Goal: Book appointment/travel/reservation

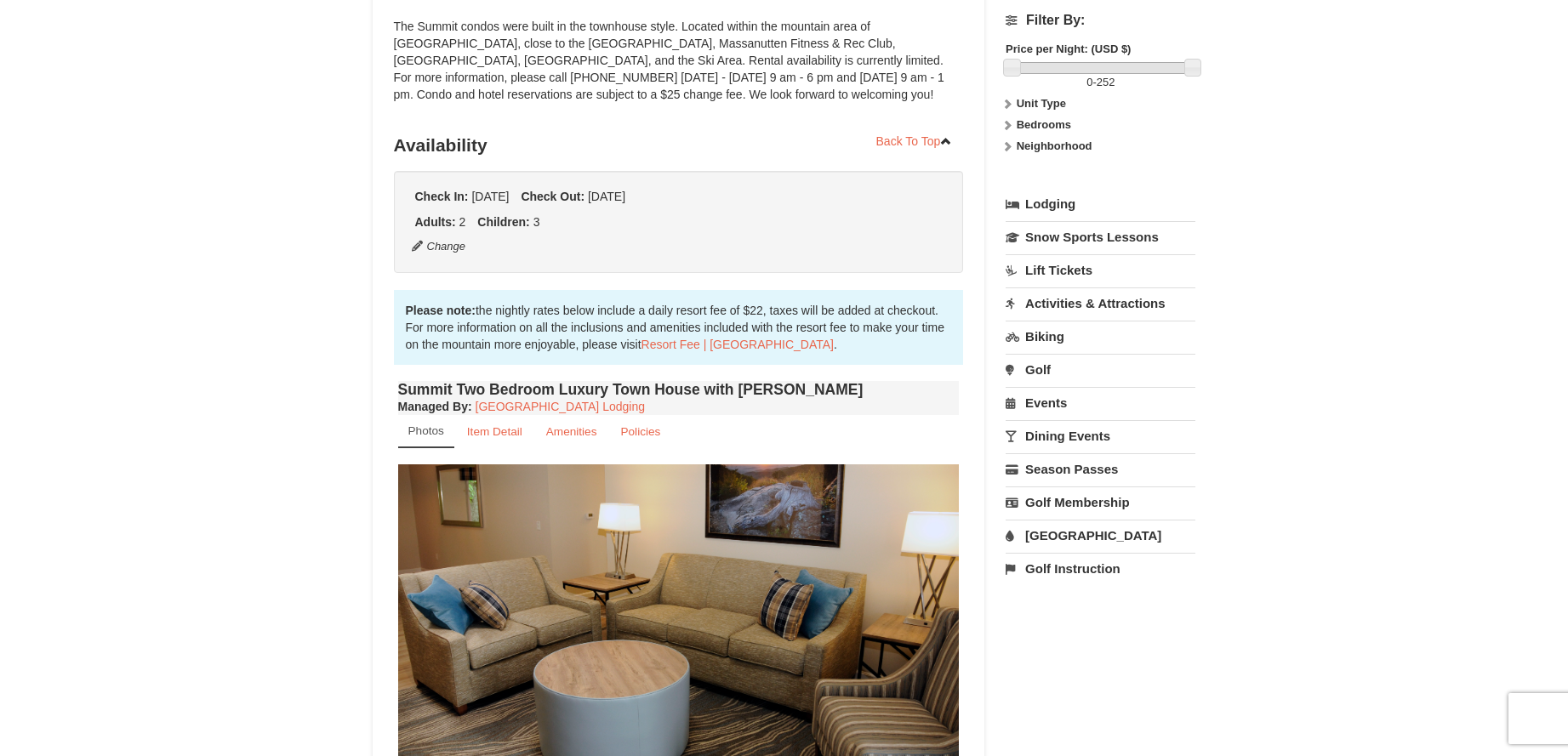
scroll to position [511, 0]
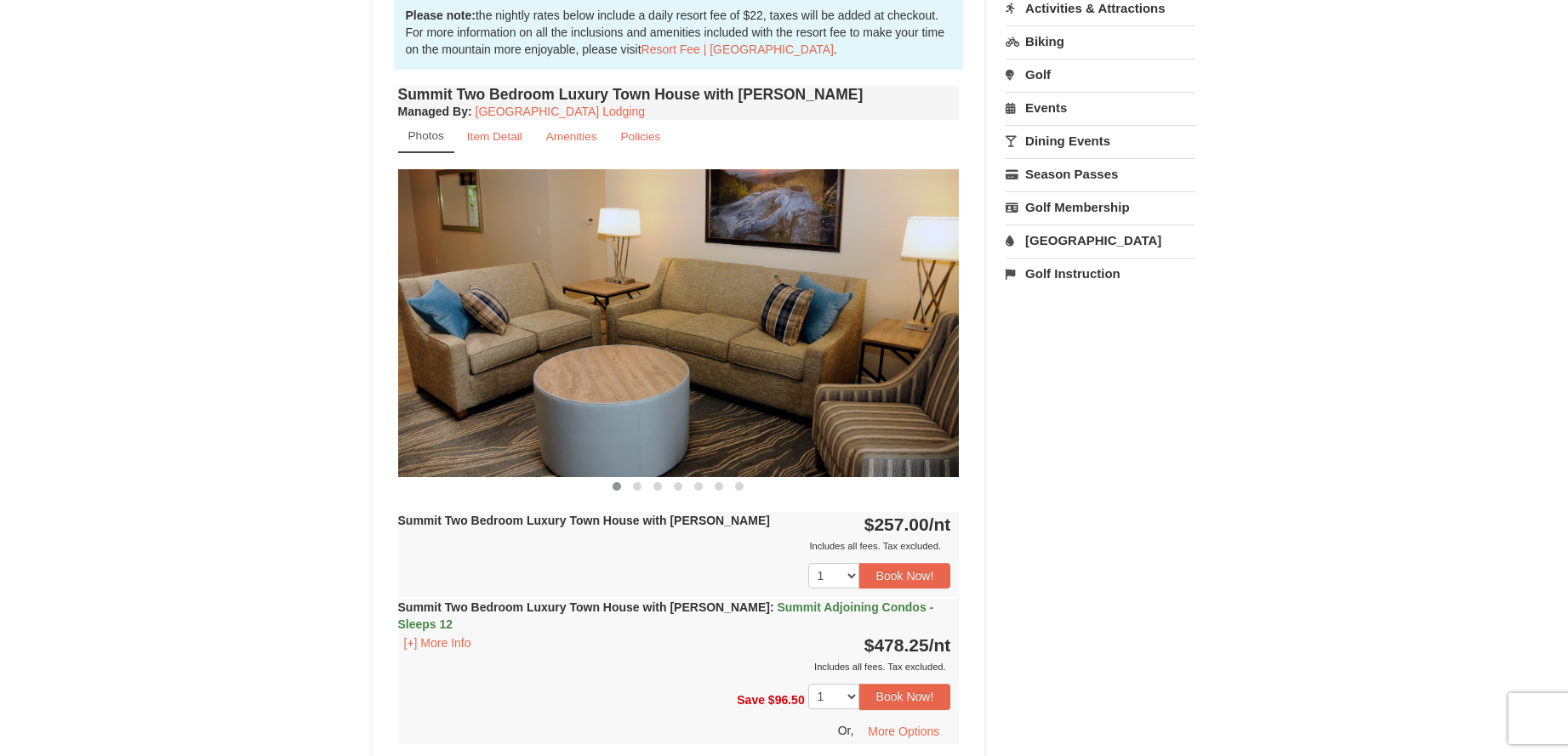
click at [940, 302] on img at bounding box center [679, 322] width 561 height 307
click at [641, 483] on button at bounding box center [637, 487] width 20 height 17
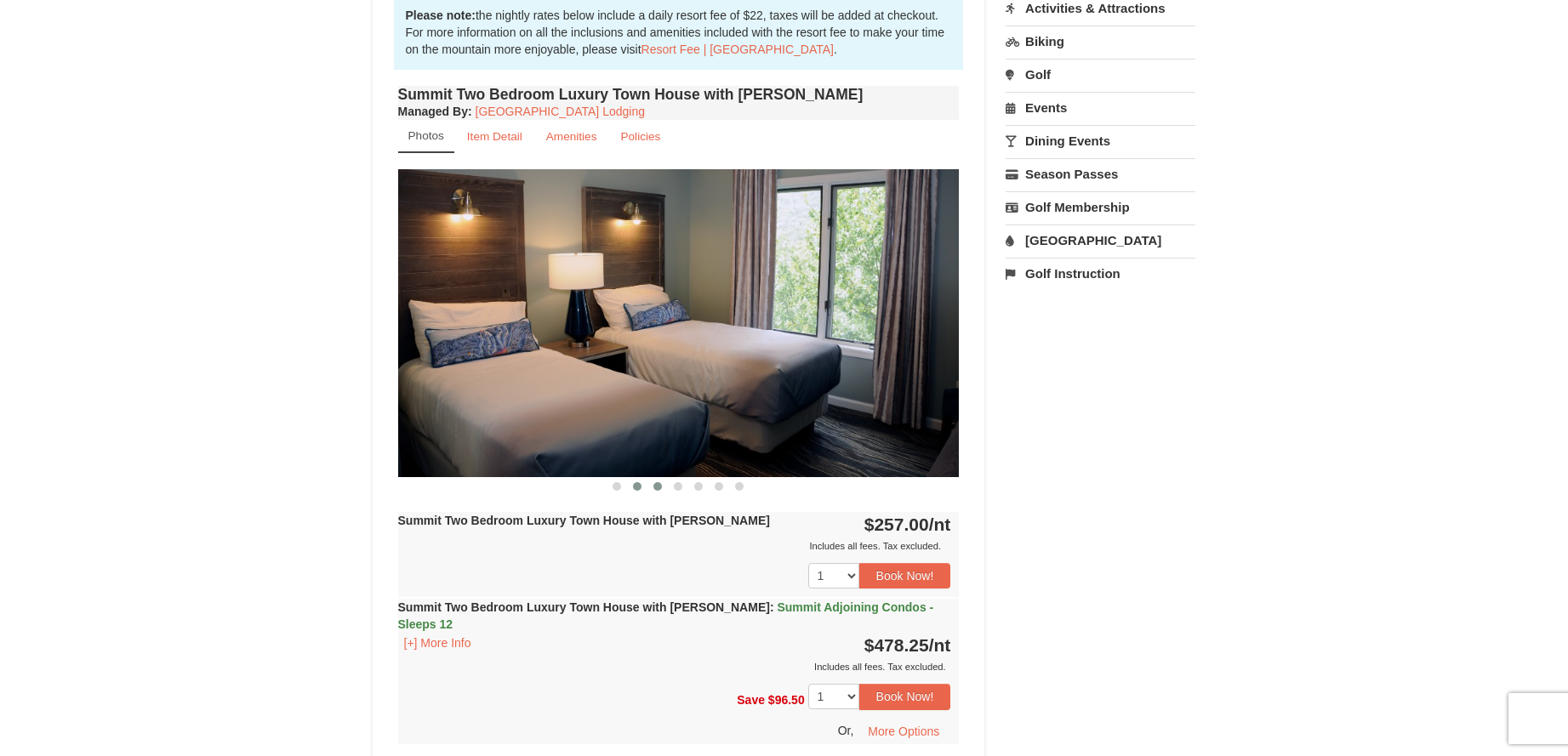
click at [657, 490] on span at bounding box center [658, 487] width 9 height 9
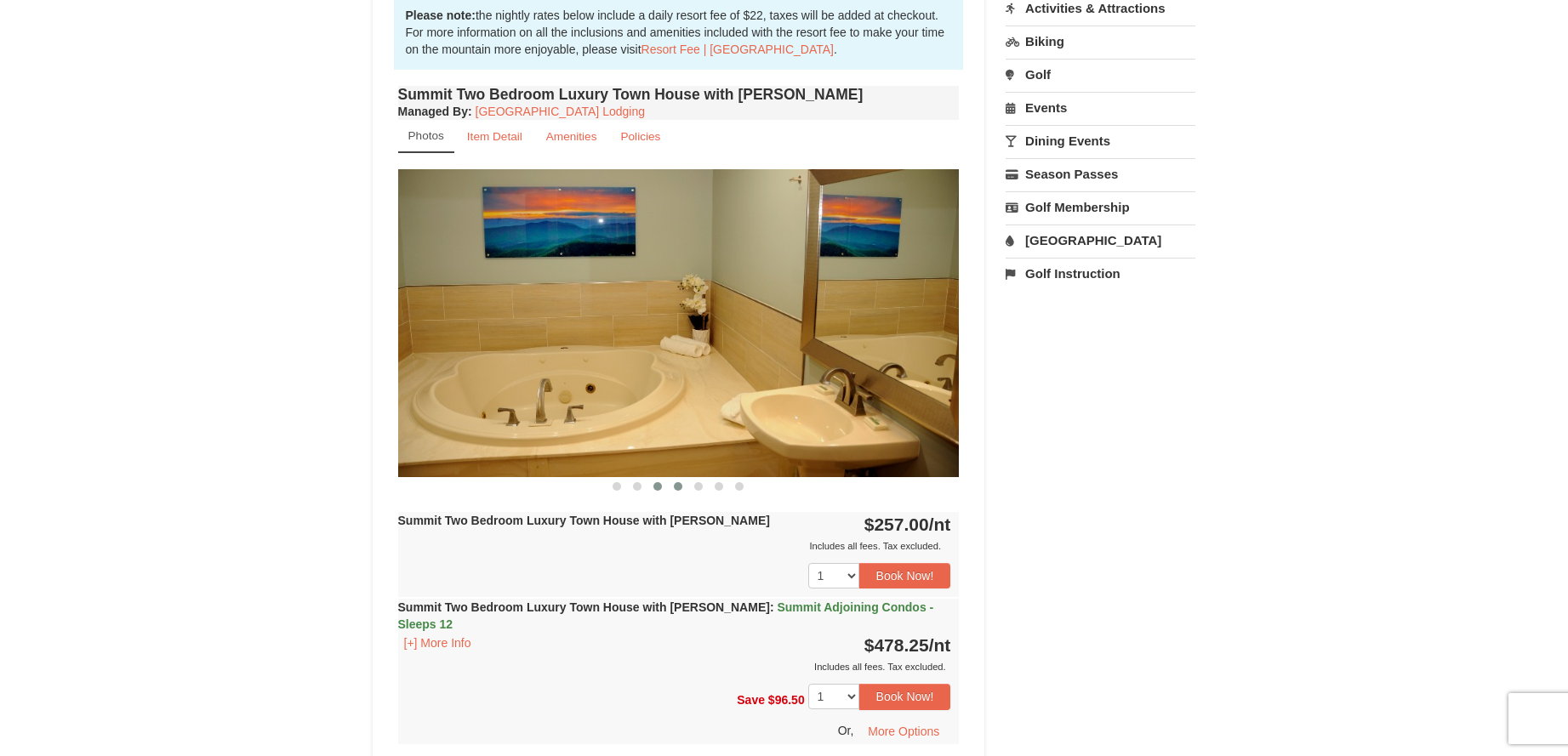
click at [683, 481] on button at bounding box center [678, 487] width 20 height 17
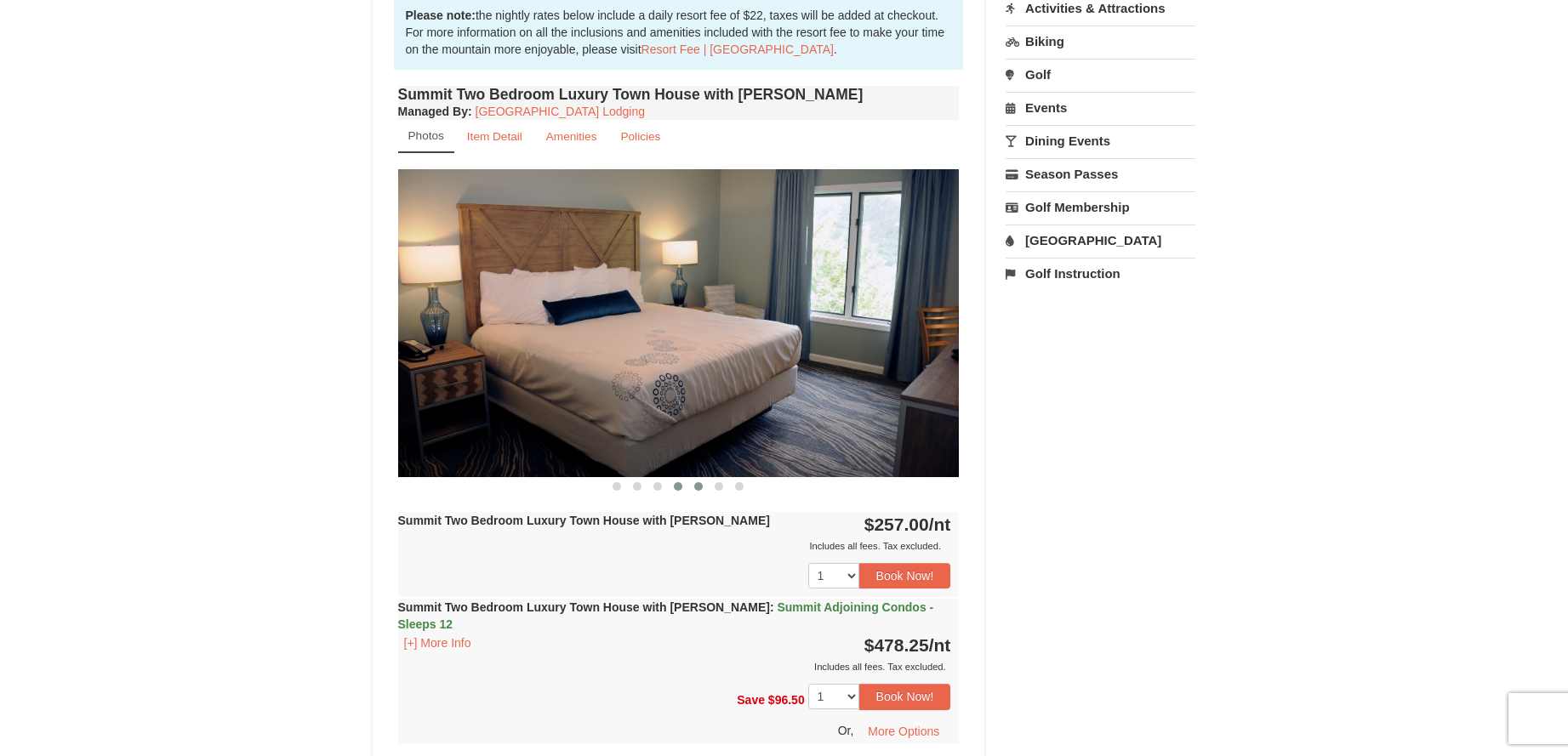
click at [695, 486] on span at bounding box center [699, 487] width 9 height 9
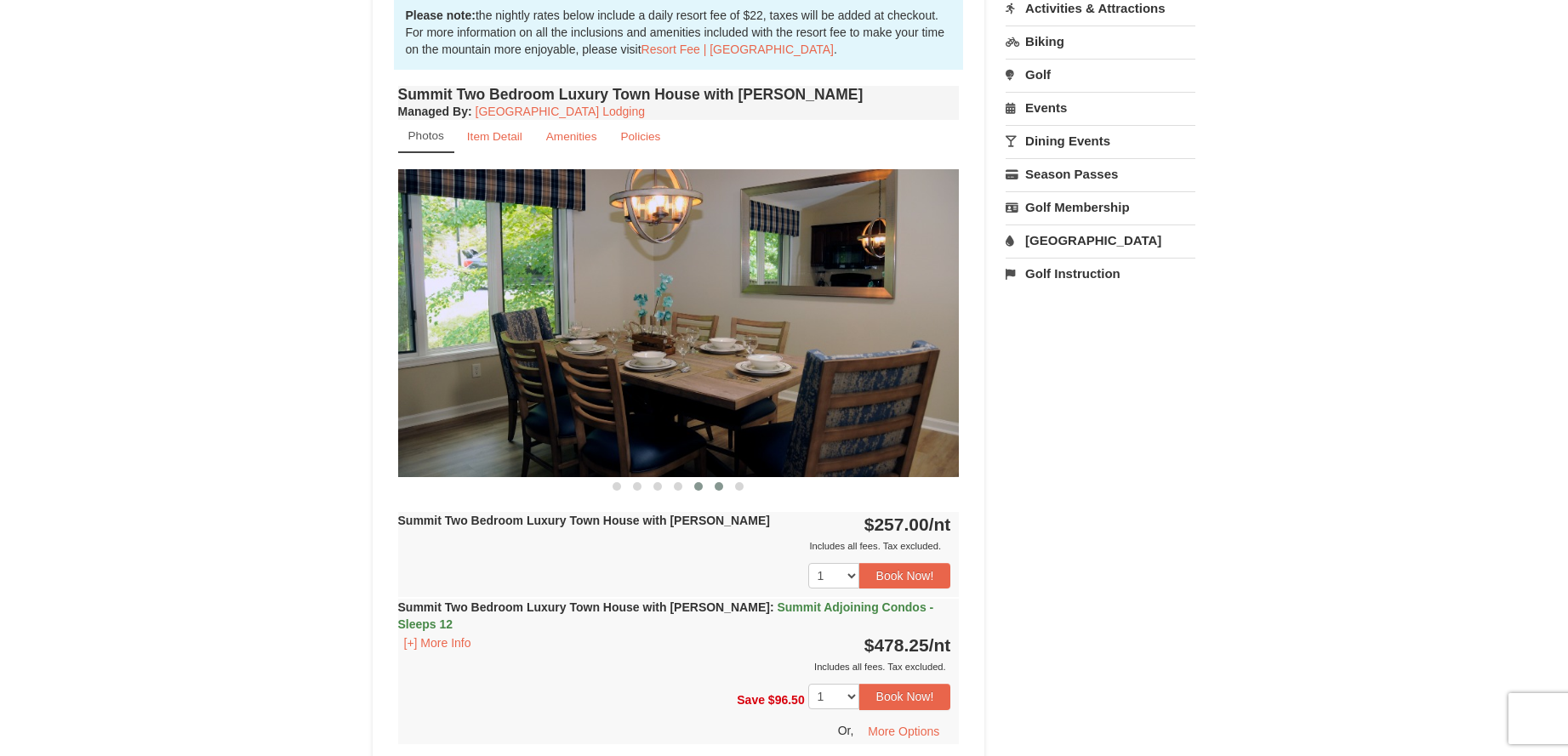
click at [726, 484] on button at bounding box center [719, 487] width 20 height 17
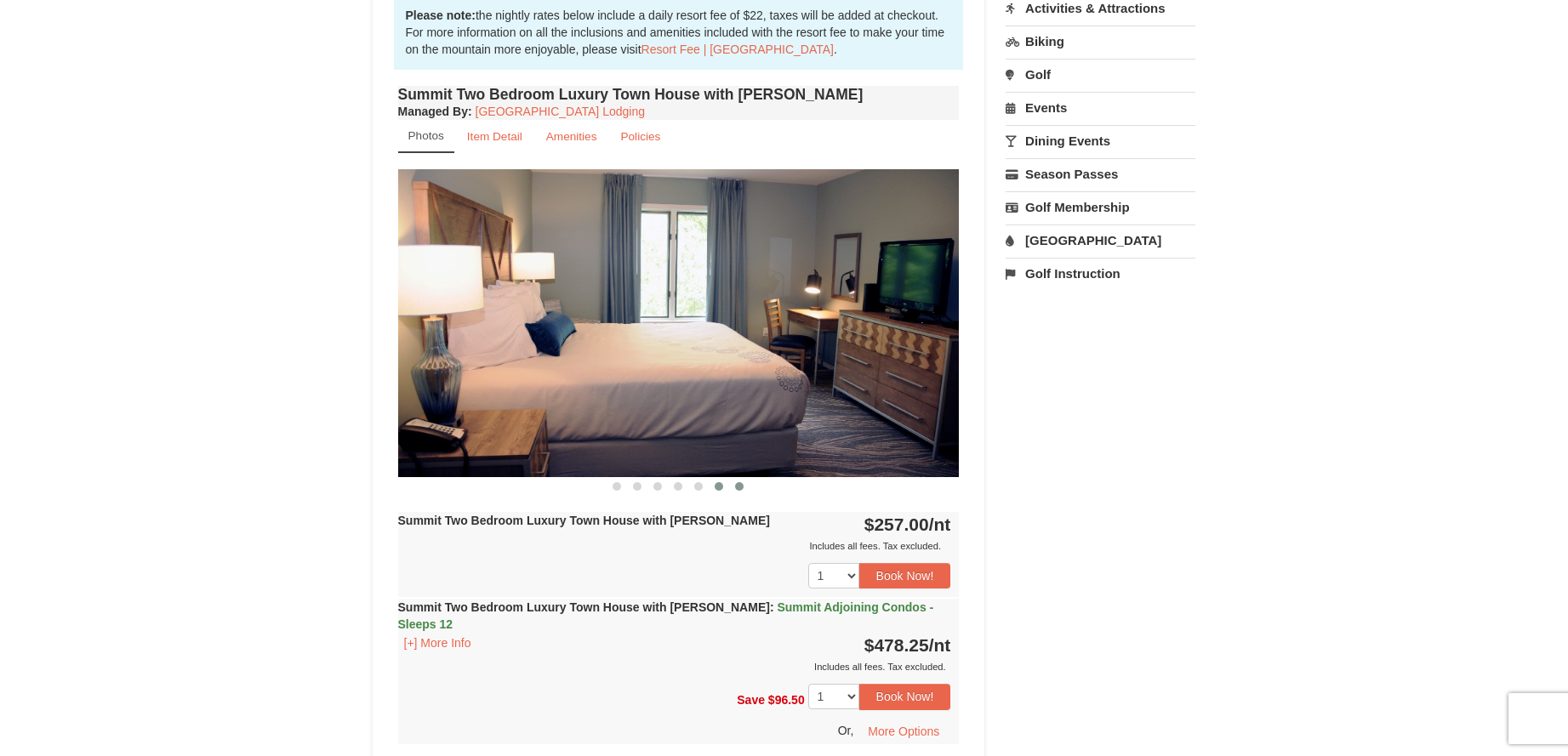
click at [740, 486] on span at bounding box center [739, 487] width 9 height 9
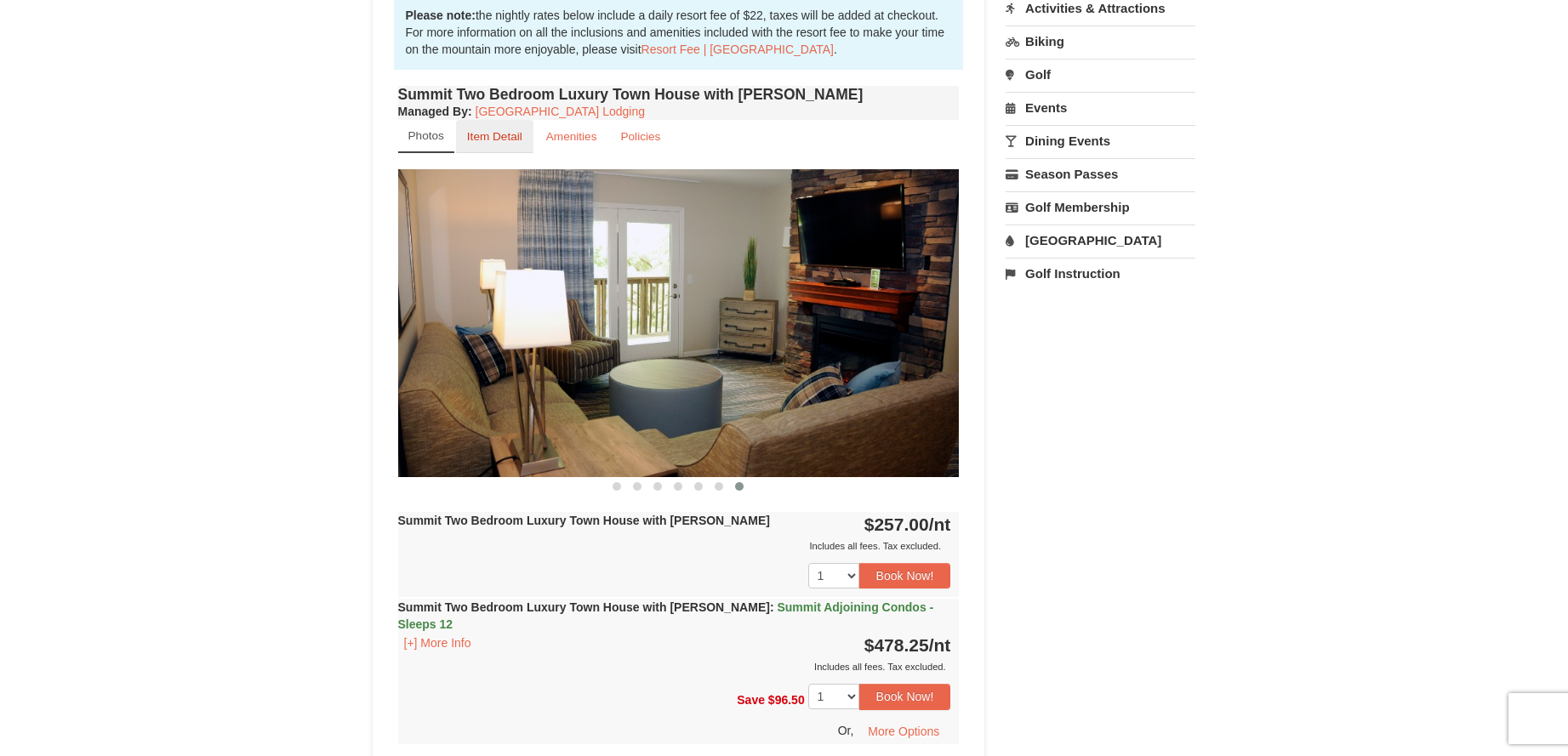
click at [500, 132] on small "Item Detail" at bounding box center [495, 136] width 55 height 12
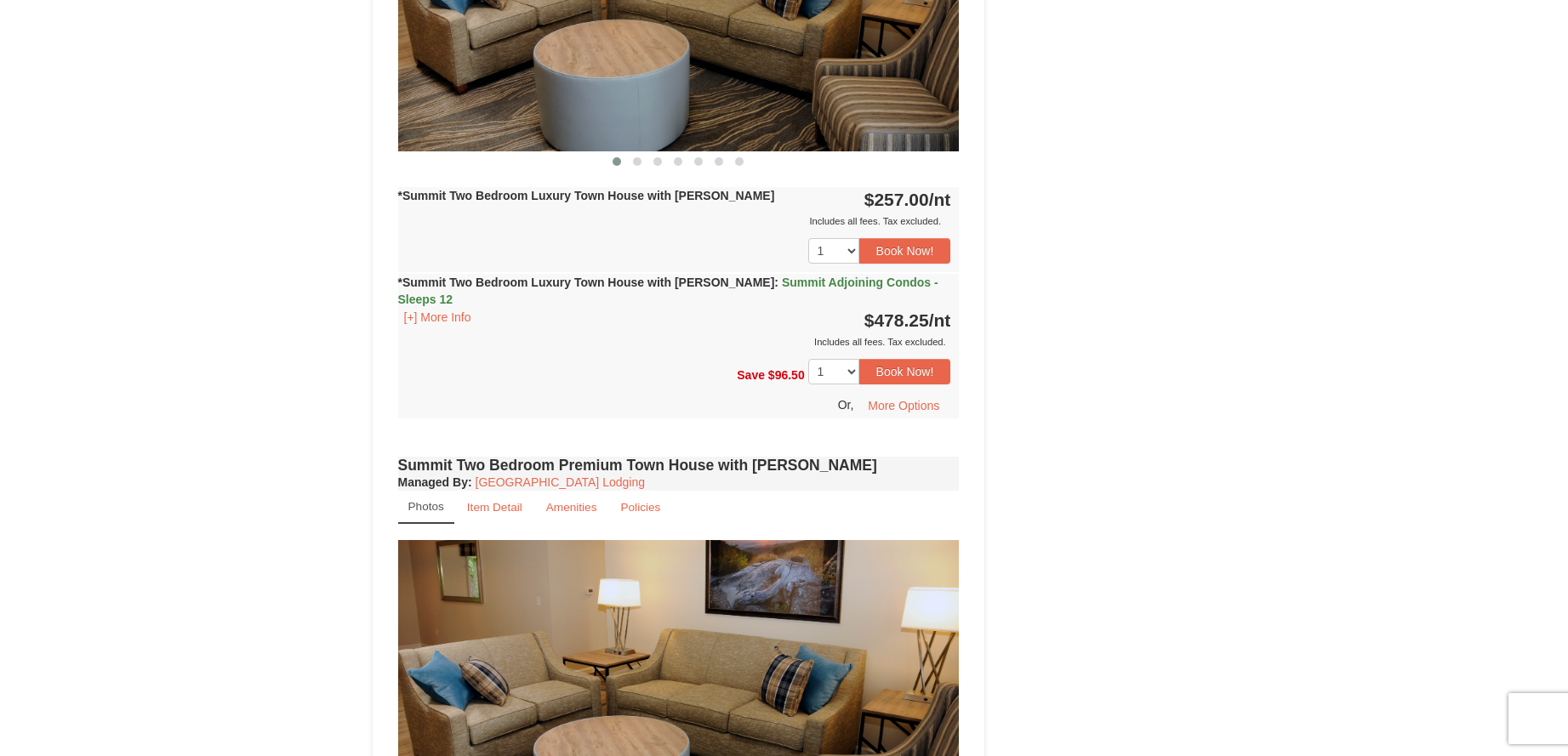
scroll to position [1701, 0]
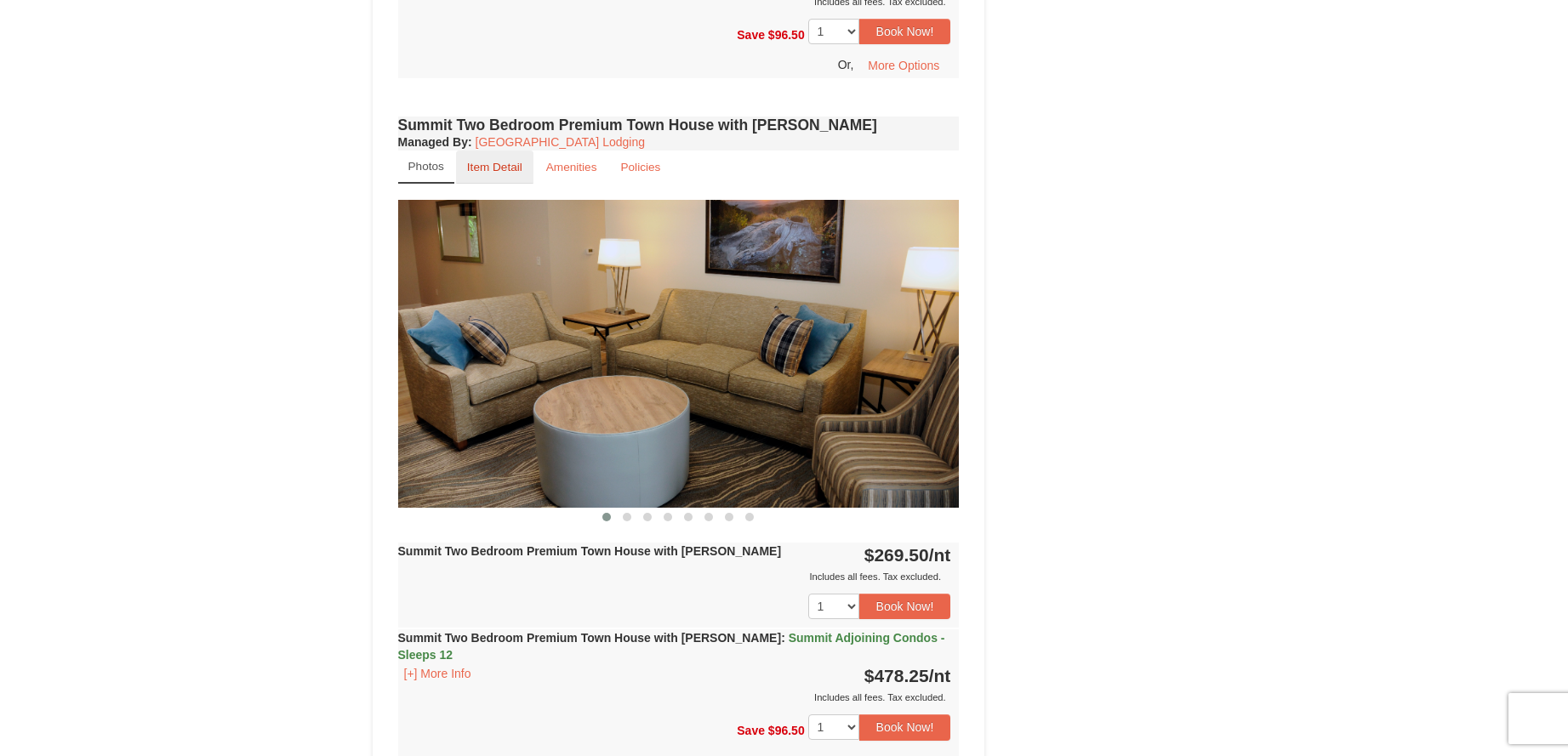
click at [521, 150] on link "Item Detail" at bounding box center [495, 166] width 77 height 33
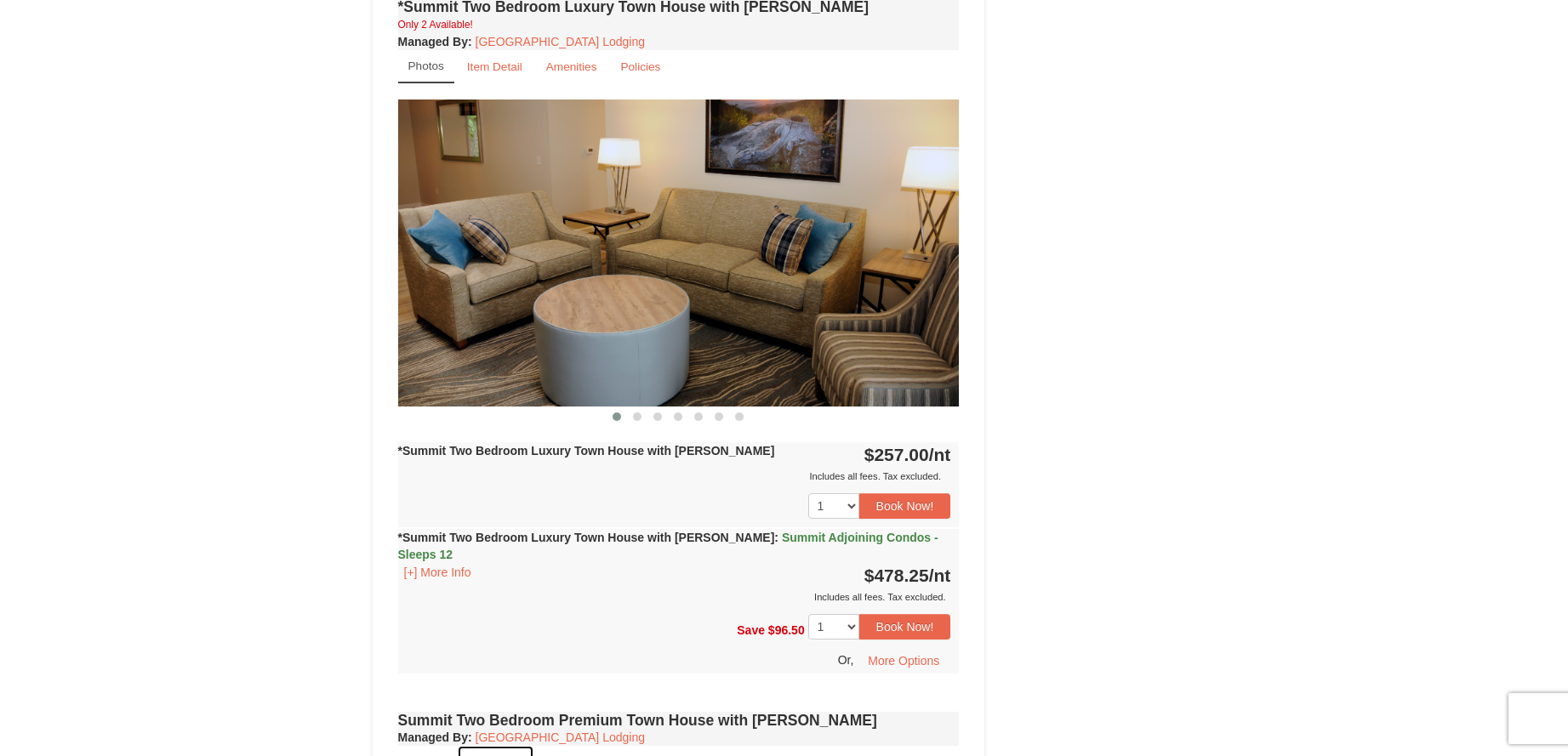
scroll to position [595, 0]
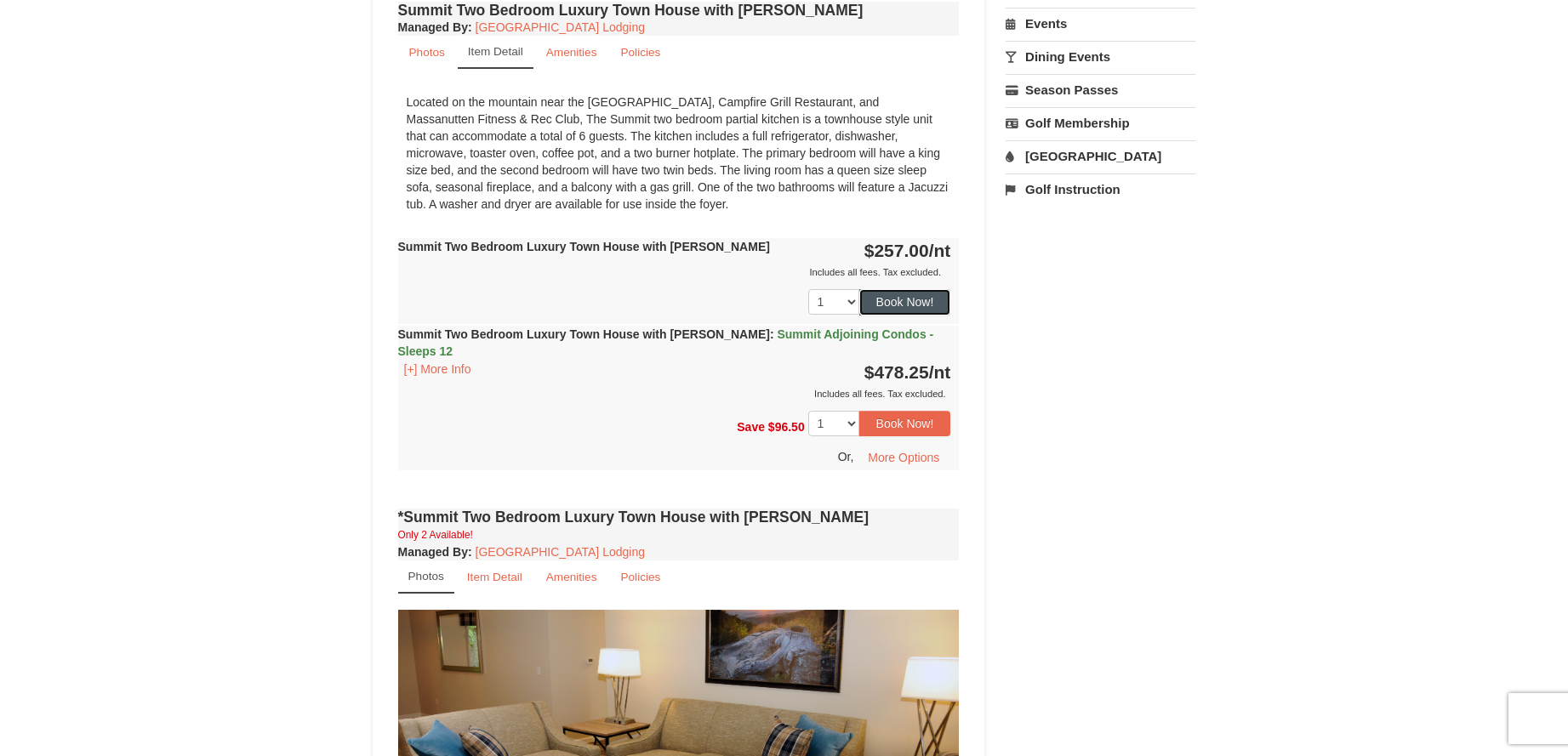
click at [908, 300] on button "Book Now!" at bounding box center [905, 302] width 92 height 26
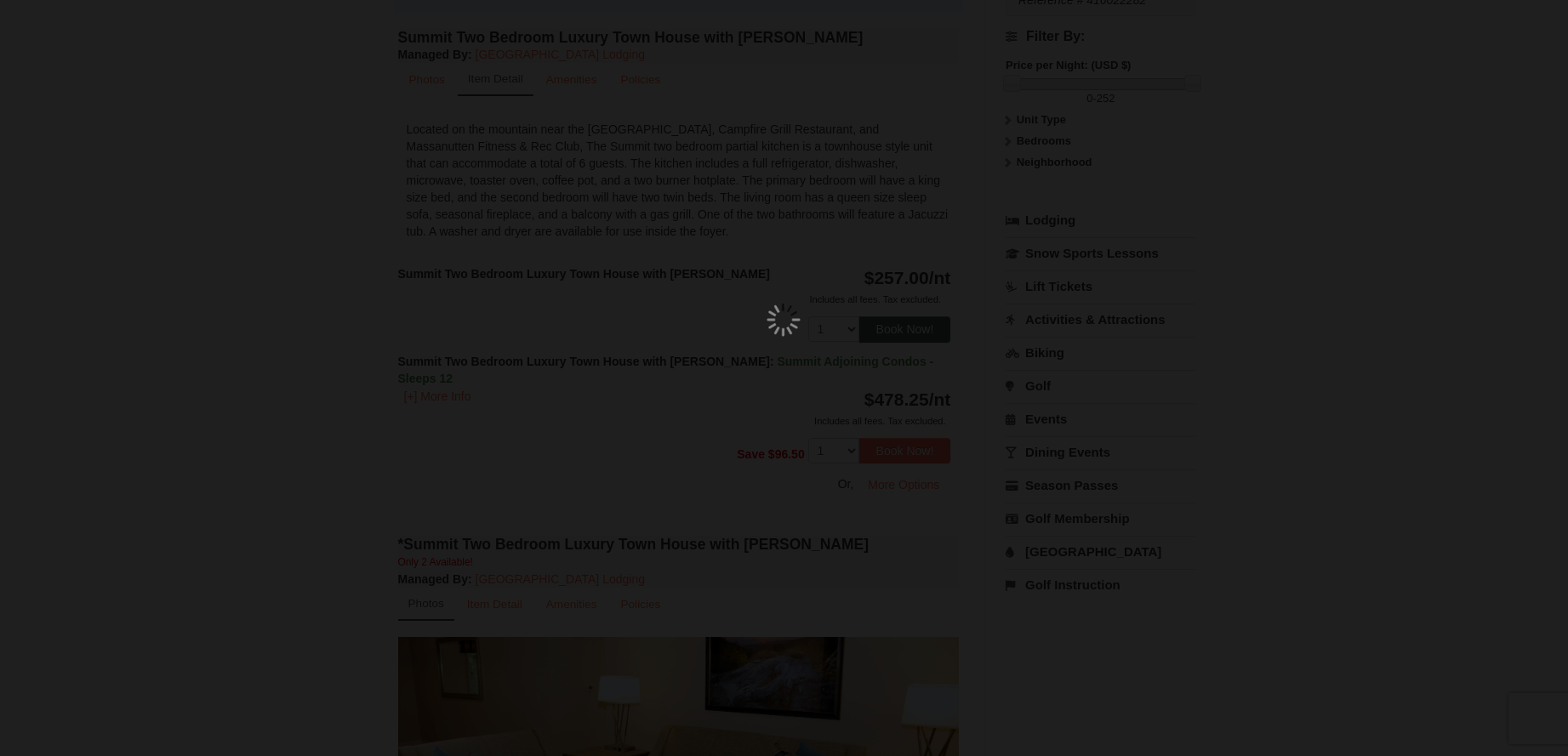
scroll to position [149, 0]
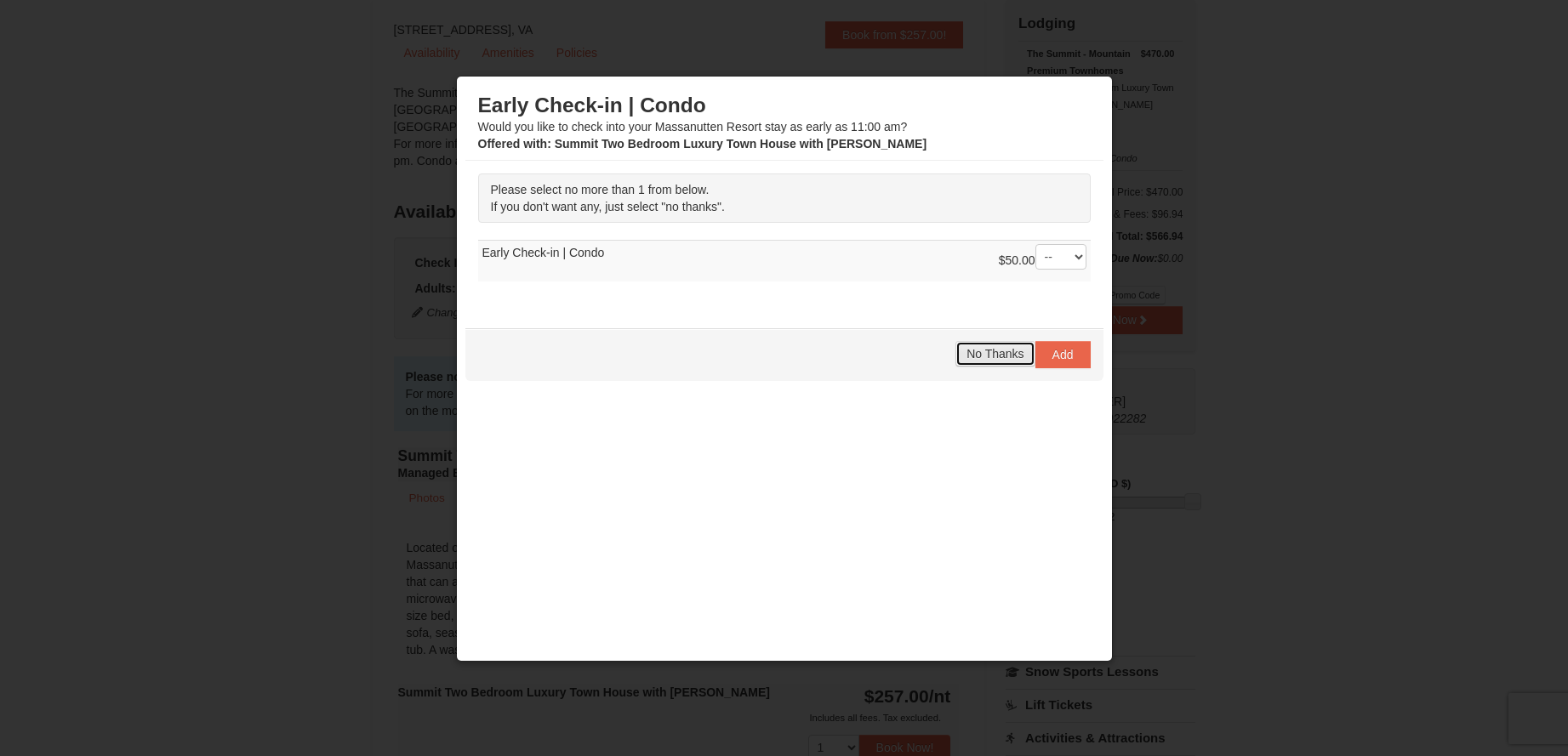
click at [969, 358] on span "No Thanks" at bounding box center [995, 353] width 57 height 13
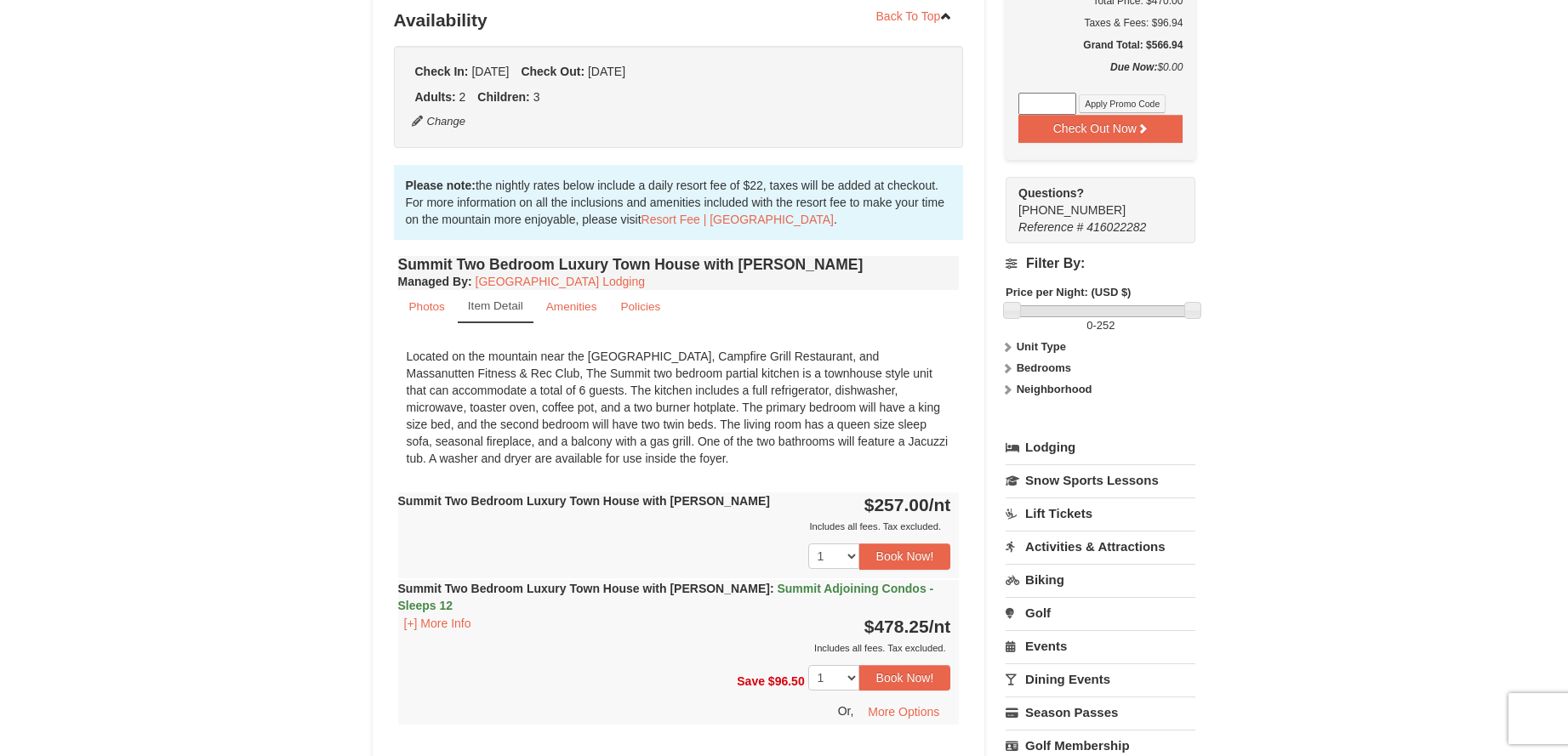
scroll to position [0, 0]
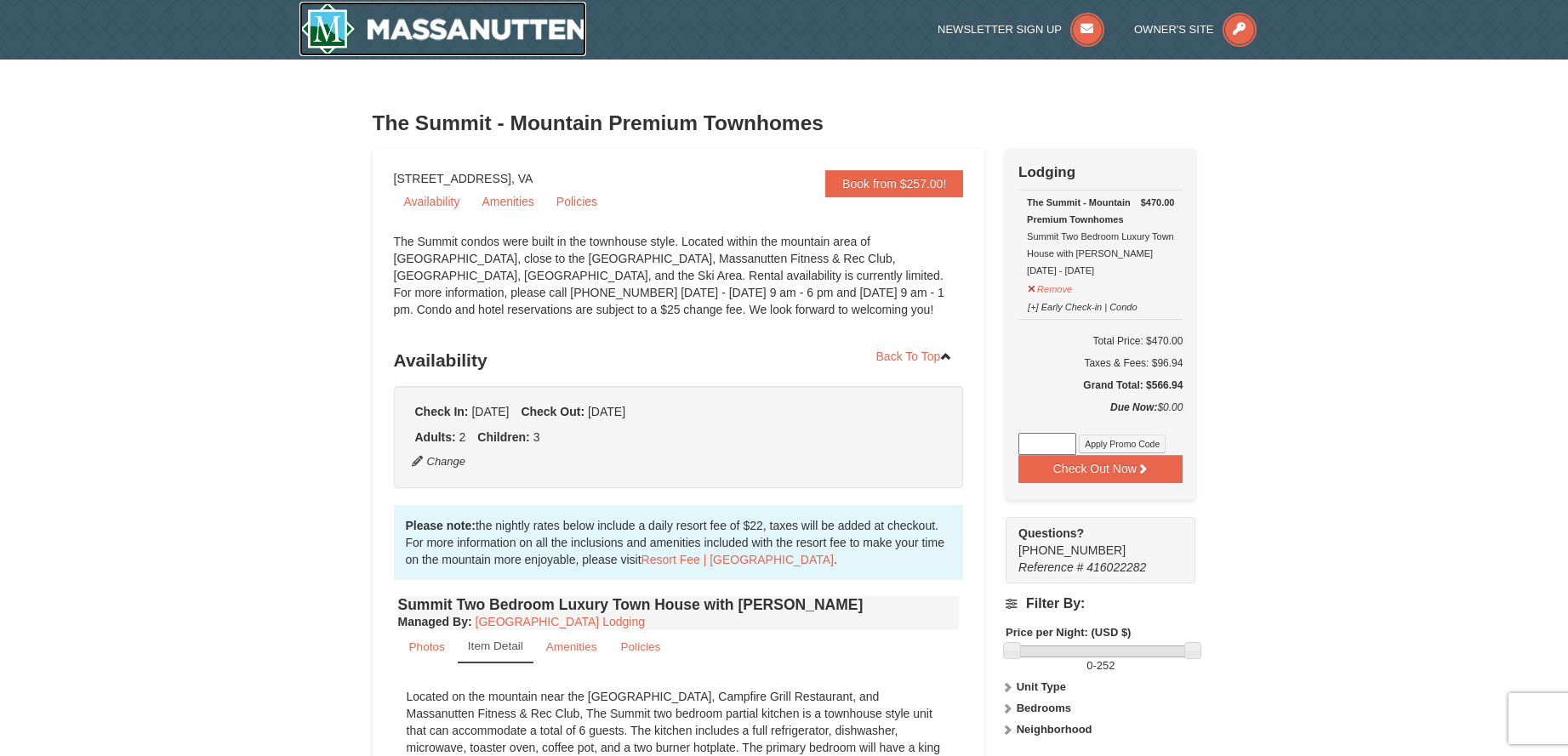
click at [330, 35] on img at bounding box center [443, 28] width 287 height 54
